Goal: Transaction & Acquisition: Purchase product/service

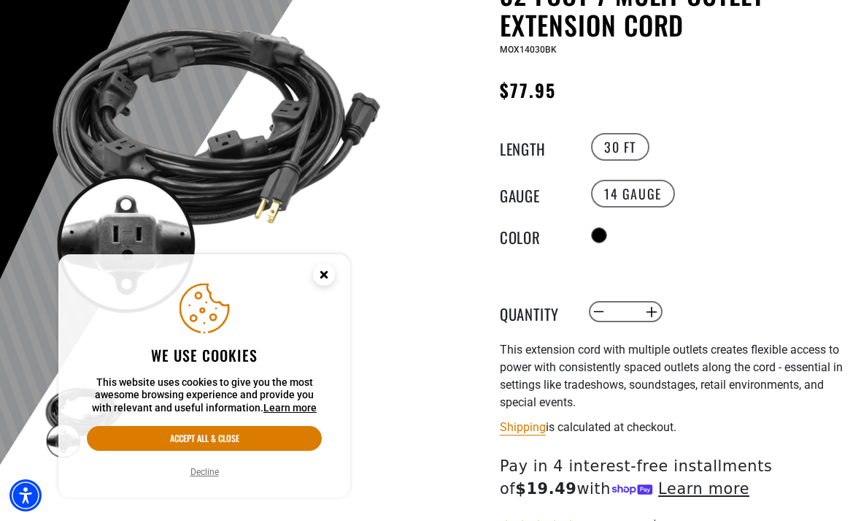
scroll to position [184, 0]
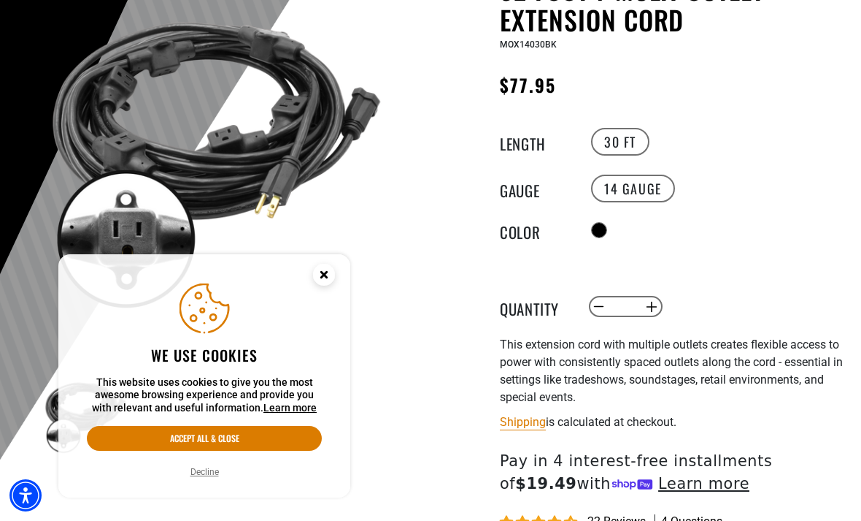
click at [275, 450] on button "Accept all & close" at bounding box center [204, 438] width 235 height 25
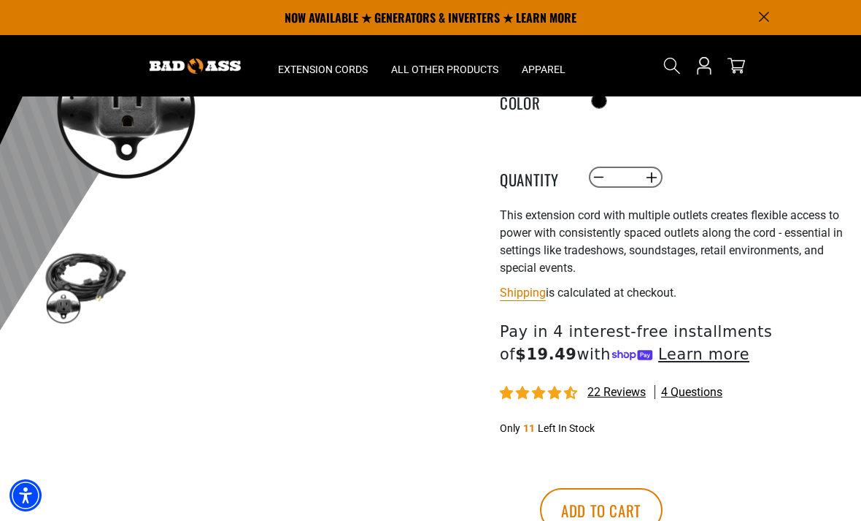
scroll to position [312, 0]
click at [707, 389] on span "4 questions" at bounding box center [691, 393] width 61 height 16
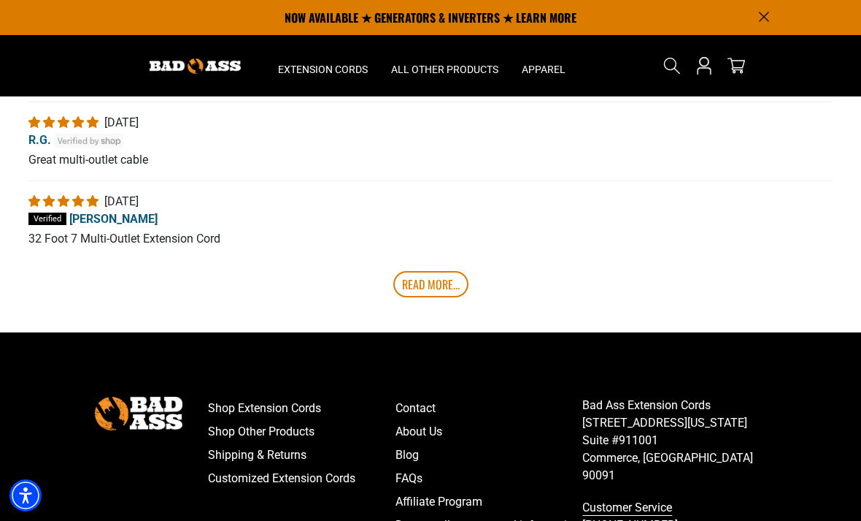
scroll to position [3083, 0]
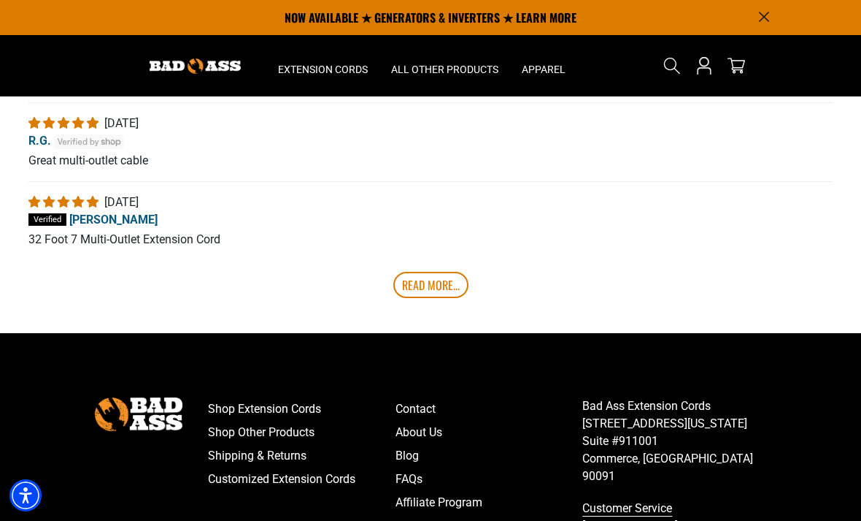
click at [422, 298] on link "Read More..." at bounding box center [430, 285] width 75 height 26
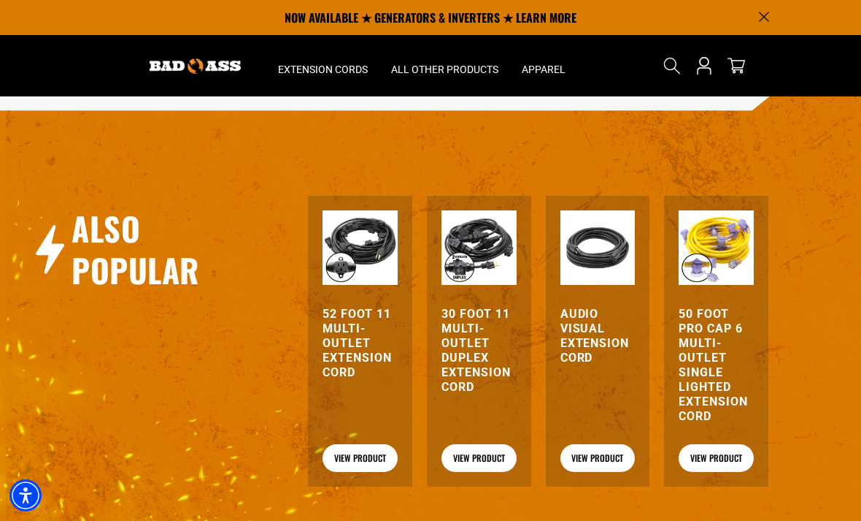
scroll to position [1433, 0]
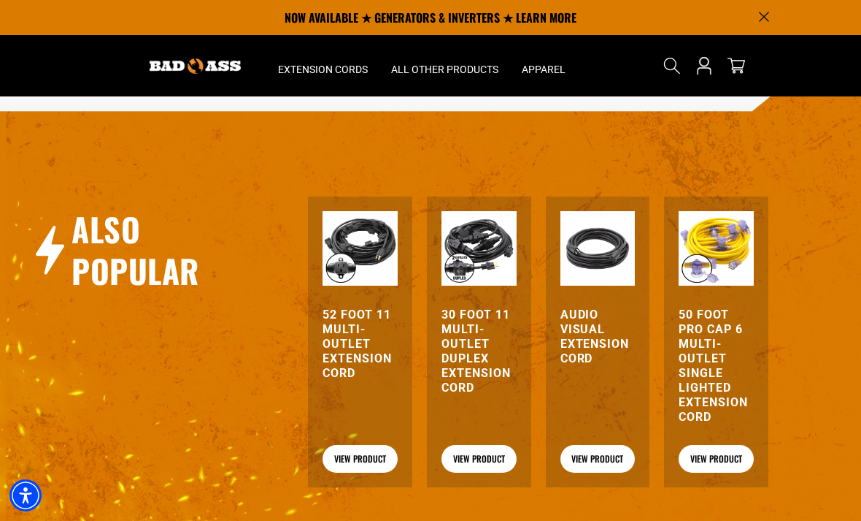
click at [482, 472] on link "View Product" at bounding box center [479, 459] width 75 height 28
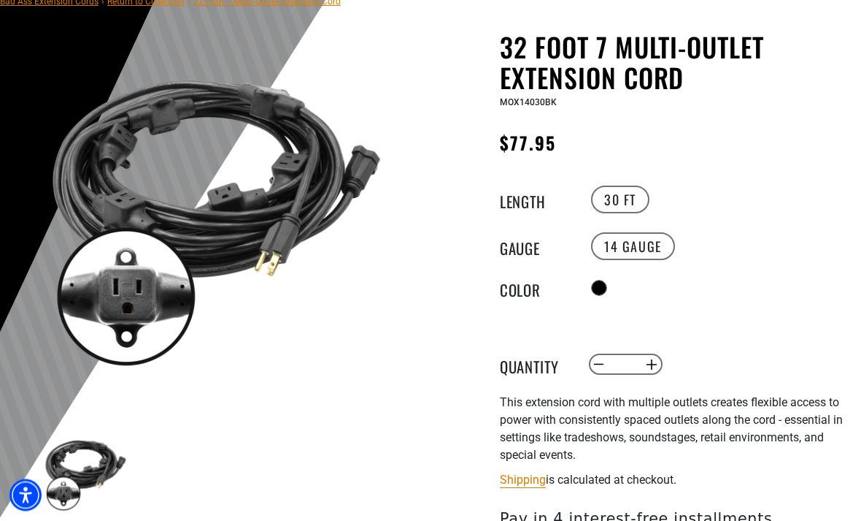
scroll to position [127, 0]
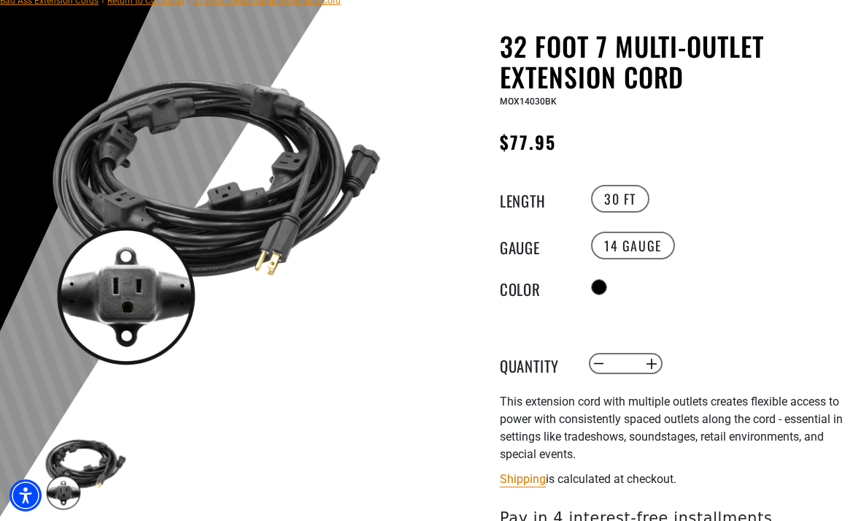
click at [661, 356] on button "Increase quantity for 32 Foot 7 Multi-Outlet Extension Cord" at bounding box center [651, 363] width 23 height 25
type input "*"
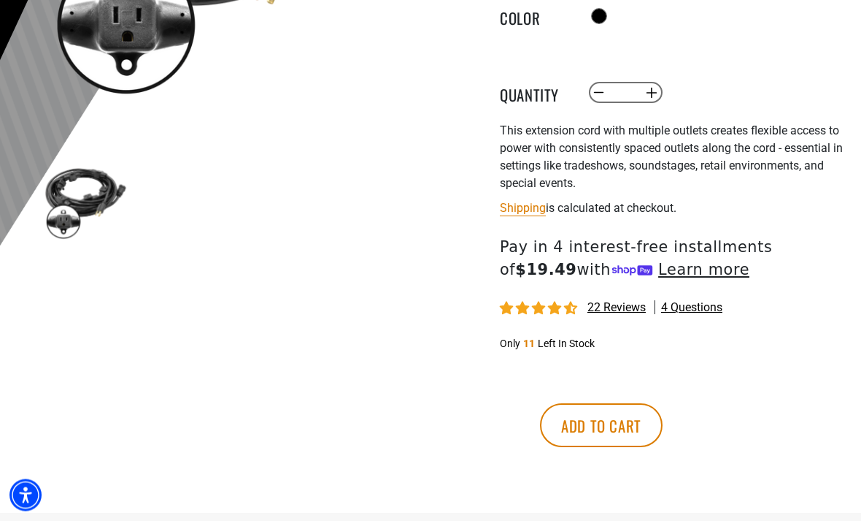
scroll to position [398, 0]
click at [663, 421] on button "Add to cart" at bounding box center [601, 425] width 123 height 44
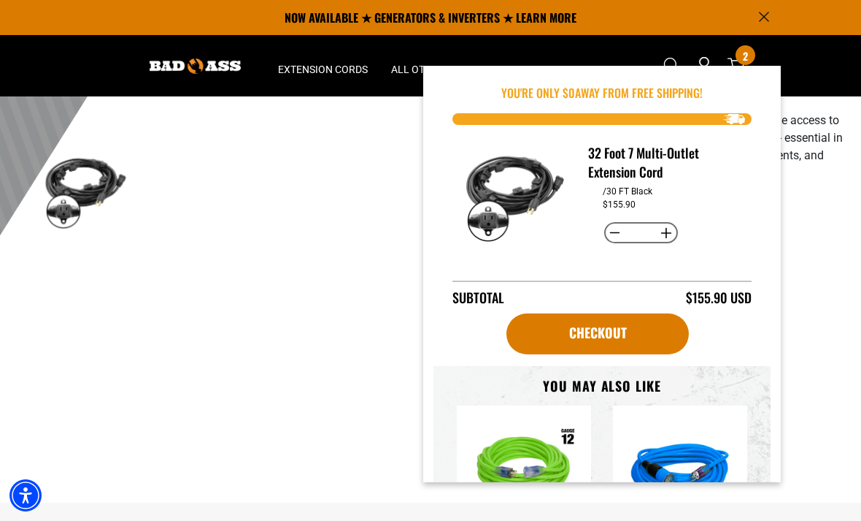
scroll to position [407, 0]
click at [632, 334] on link "Checkout" at bounding box center [598, 333] width 183 height 41
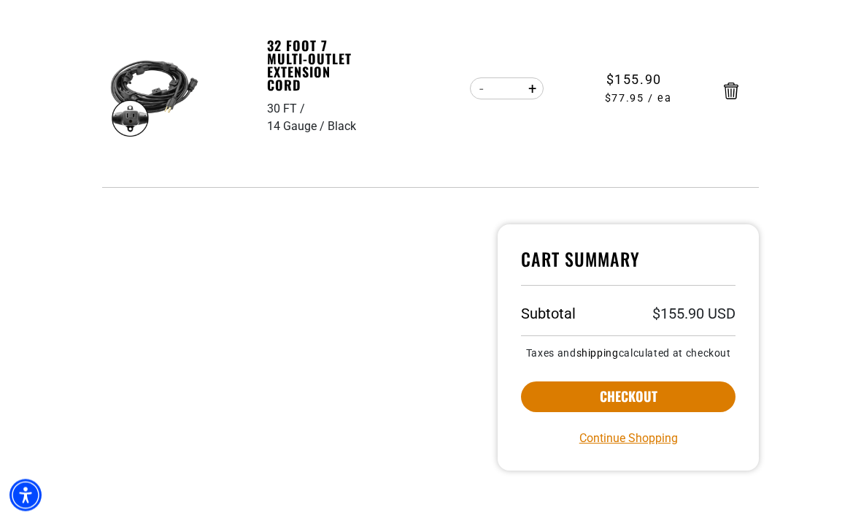
scroll to position [261, 0]
click at [706, 403] on button "Checkout" at bounding box center [628, 396] width 215 height 31
